Goal: Find specific page/section

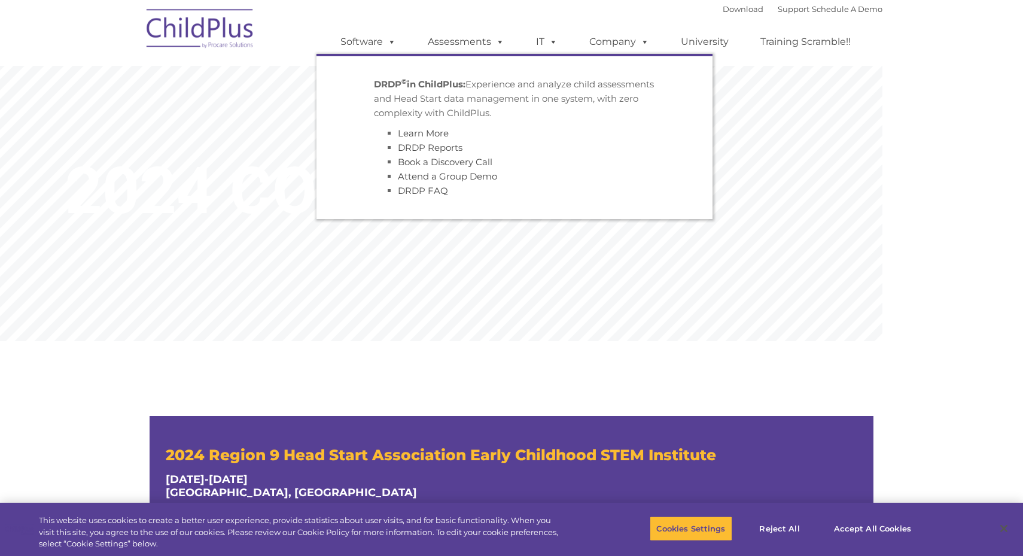
click at [457, 90] on p "DRDP © in ChildPlus: Experience and analyze child assessments and Head Start da…" at bounding box center [514, 98] width 281 height 43
click at [461, 42] on link "Assessments" at bounding box center [466, 42] width 101 height 24
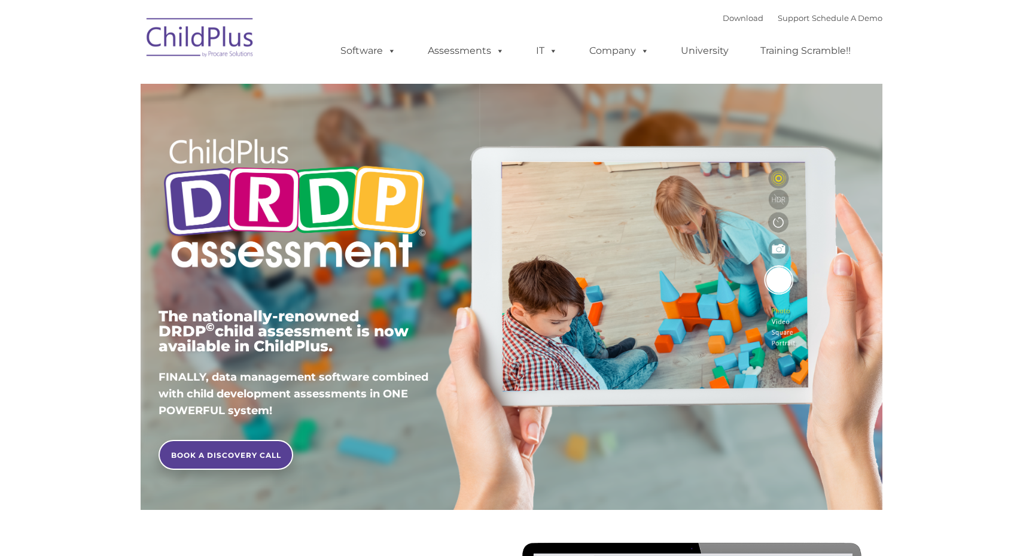
type input ""
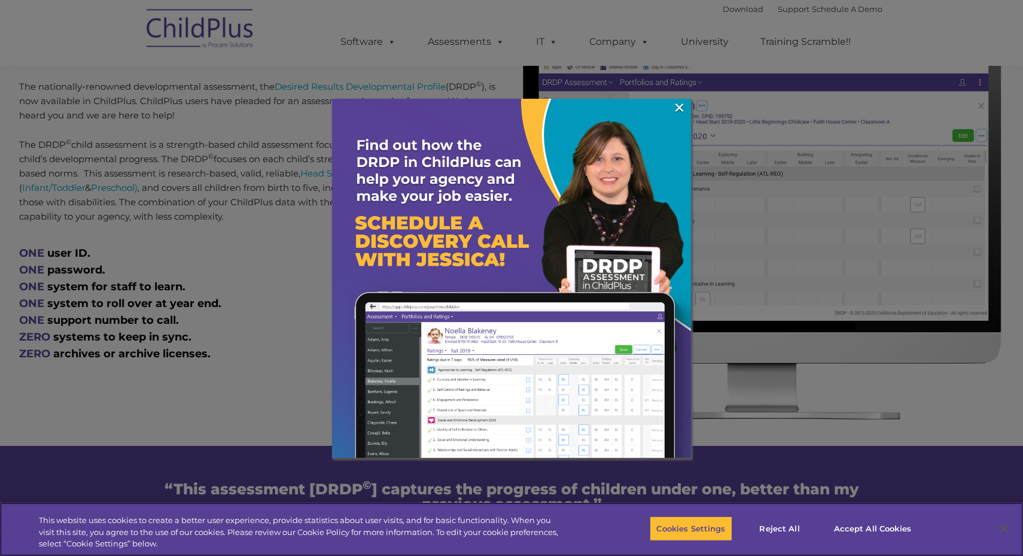
scroll to position [526, 0]
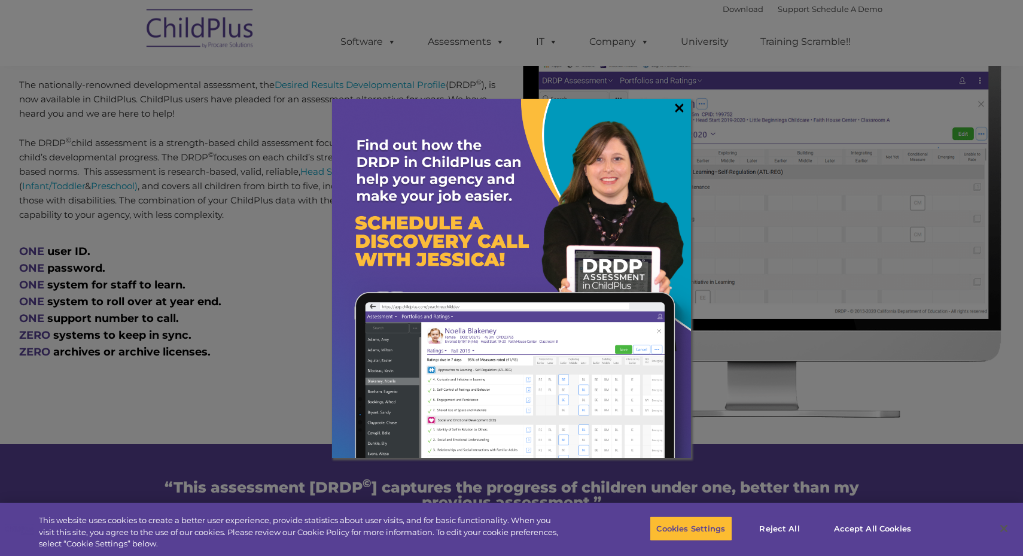
click at [682, 105] on link "×" at bounding box center [680, 108] width 14 height 12
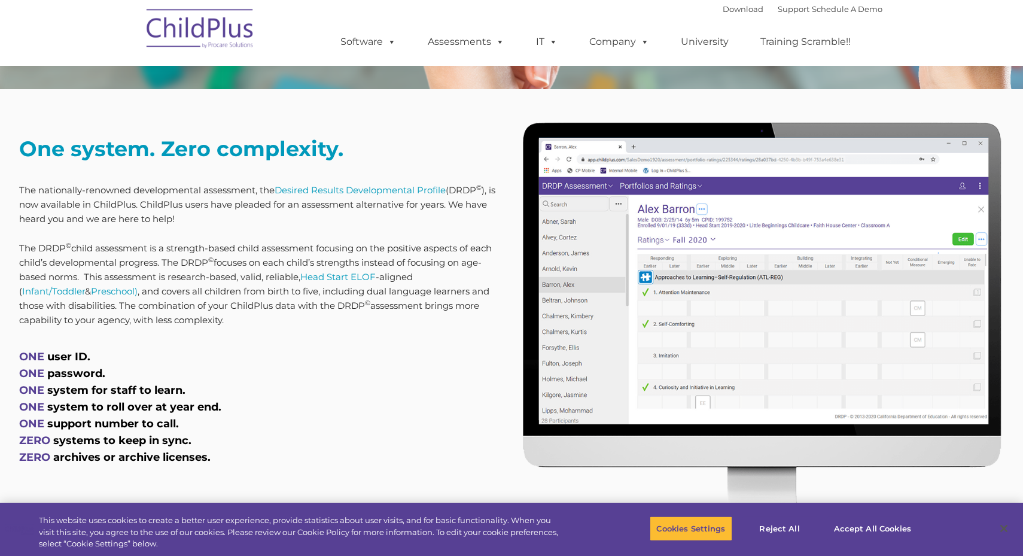
scroll to position [421, 0]
